Goal: Task Accomplishment & Management: Use online tool/utility

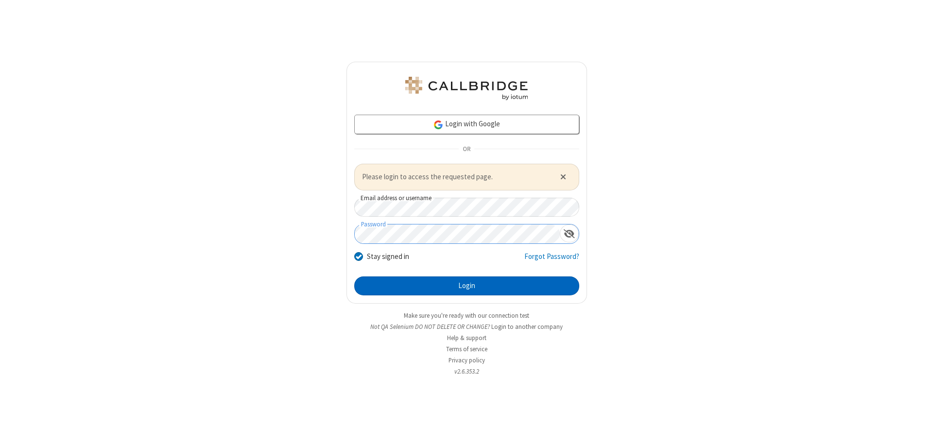
click at [466, 286] on button "Login" at bounding box center [466, 285] width 225 height 19
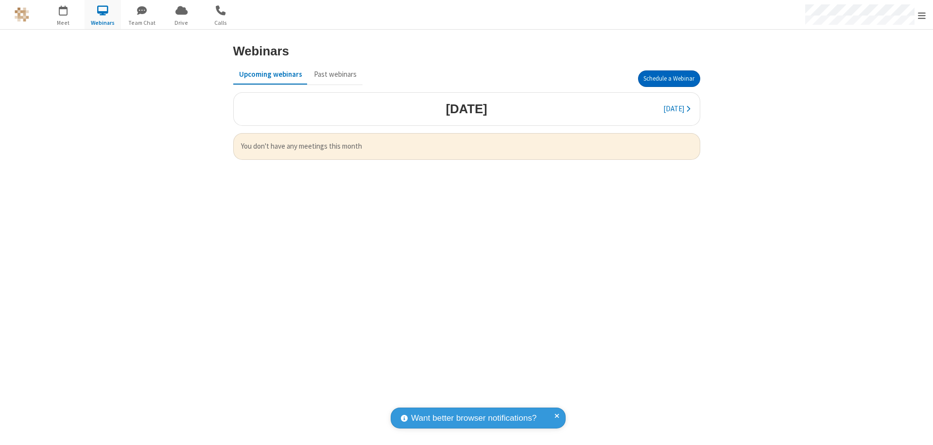
click at [669, 79] on button "Schedule a Webinar" at bounding box center [669, 78] width 62 height 17
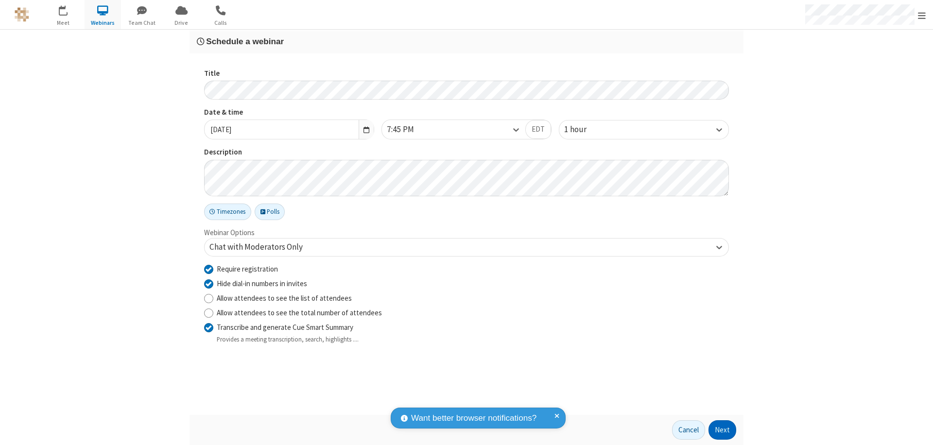
click at [723, 430] on button "Next" at bounding box center [722, 429] width 28 height 19
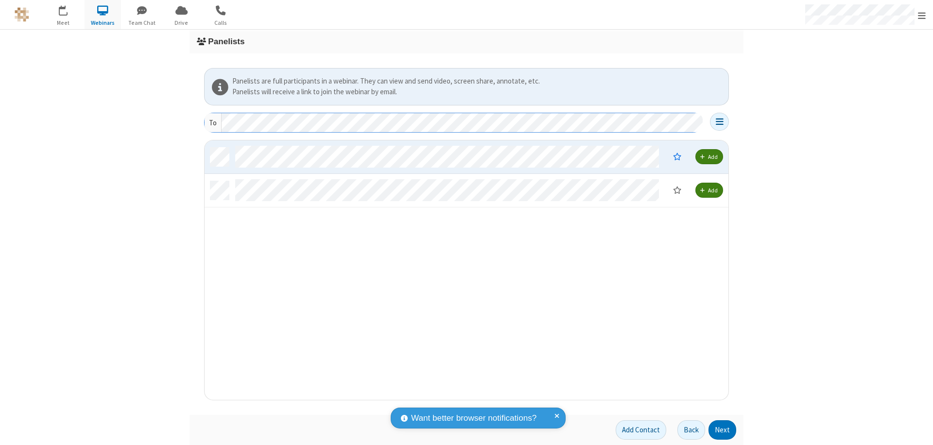
scroll to position [252, 516]
click at [723, 430] on button "Next" at bounding box center [722, 429] width 28 height 19
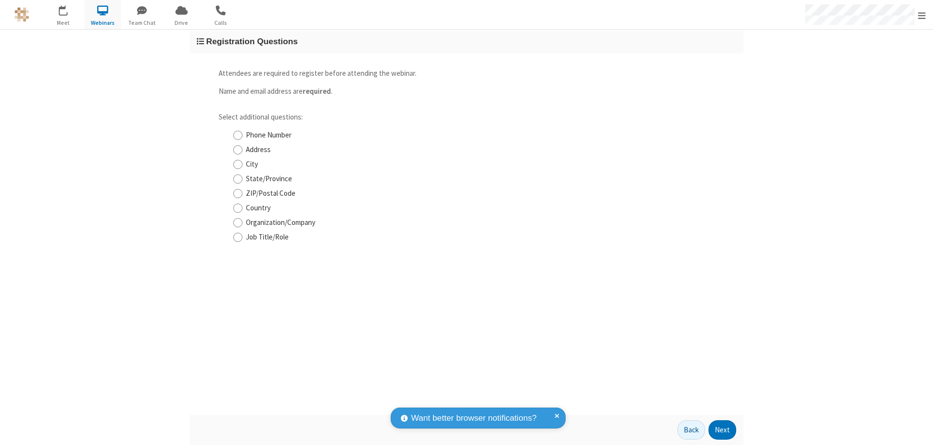
click at [238, 135] on input "Phone Number" at bounding box center [237, 135] width 9 height 10
checkbox input "true"
click at [723, 430] on button "Next" at bounding box center [722, 429] width 28 height 19
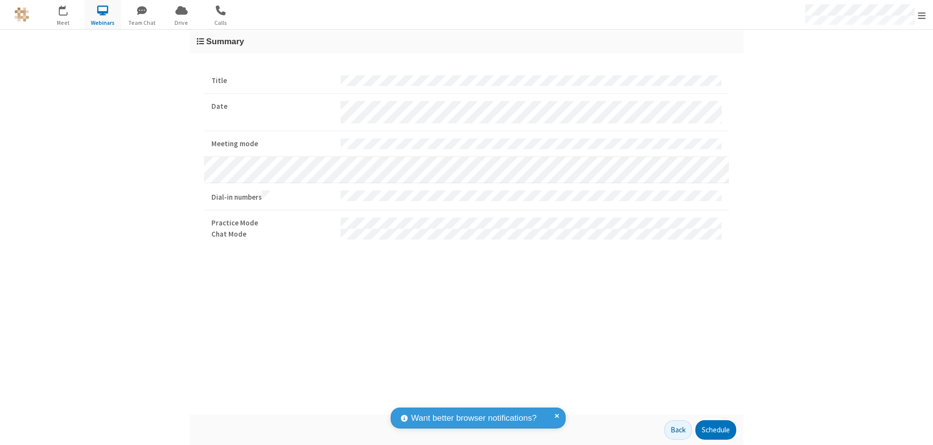
click at [715, 430] on button "Schedule" at bounding box center [715, 429] width 41 height 19
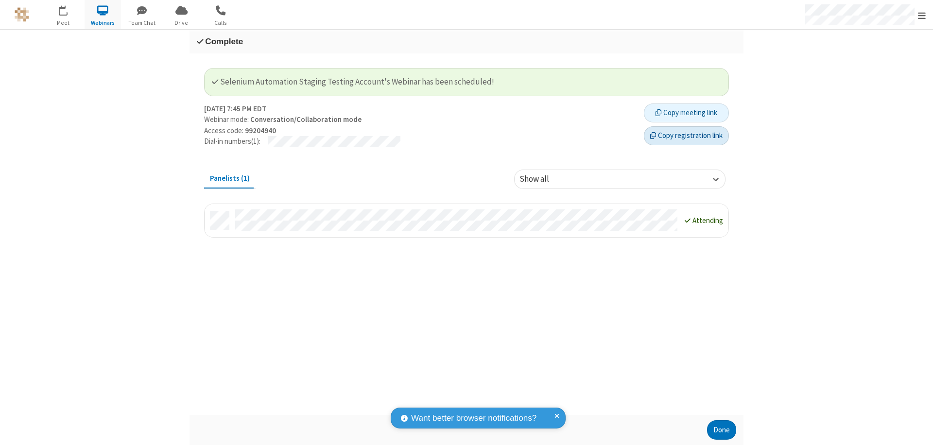
click at [686, 136] on button "Copy registration link" at bounding box center [686, 135] width 85 height 19
click at [722, 430] on button "Done" at bounding box center [721, 429] width 29 height 19
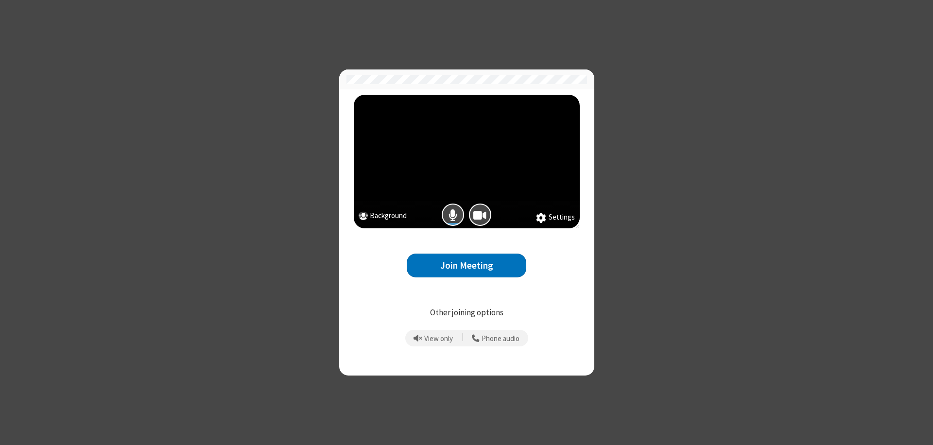
click at [466, 265] on button "Join Meeting" at bounding box center [467, 266] width 120 height 24
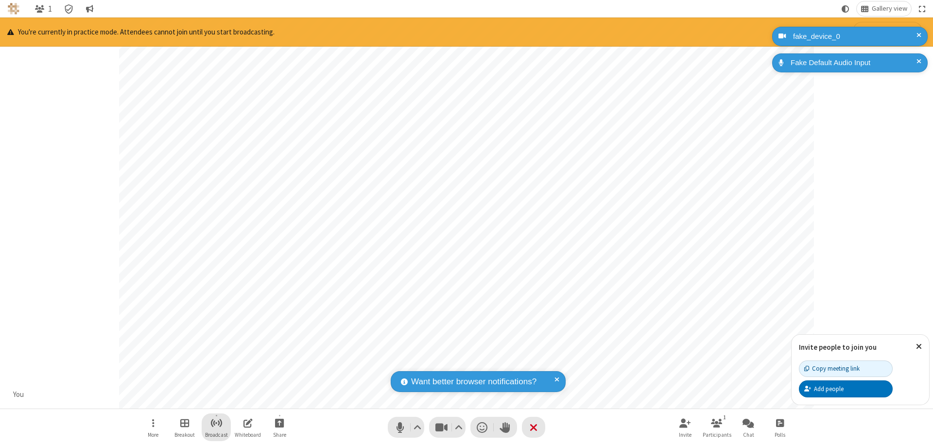
click at [216, 423] on span "Start broadcast" at bounding box center [216, 423] width 12 height 12
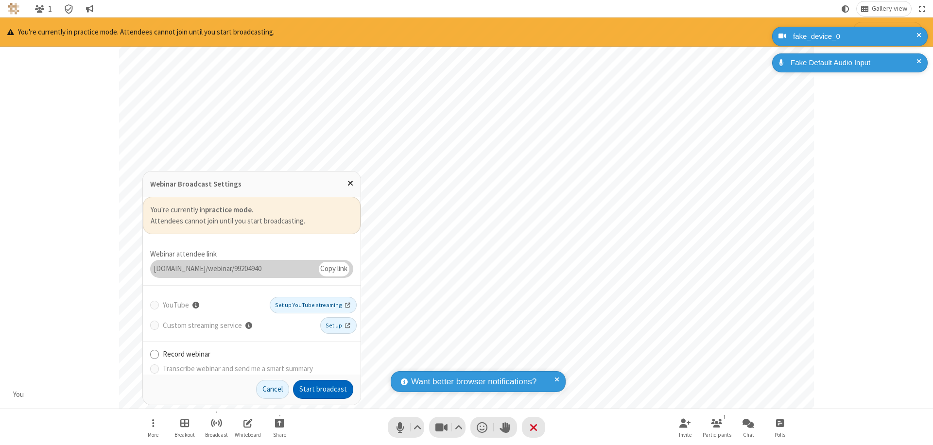
click at [323, 389] on button "Start broadcast" at bounding box center [323, 389] width 60 height 19
